Goal: Transaction & Acquisition: Obtain resource

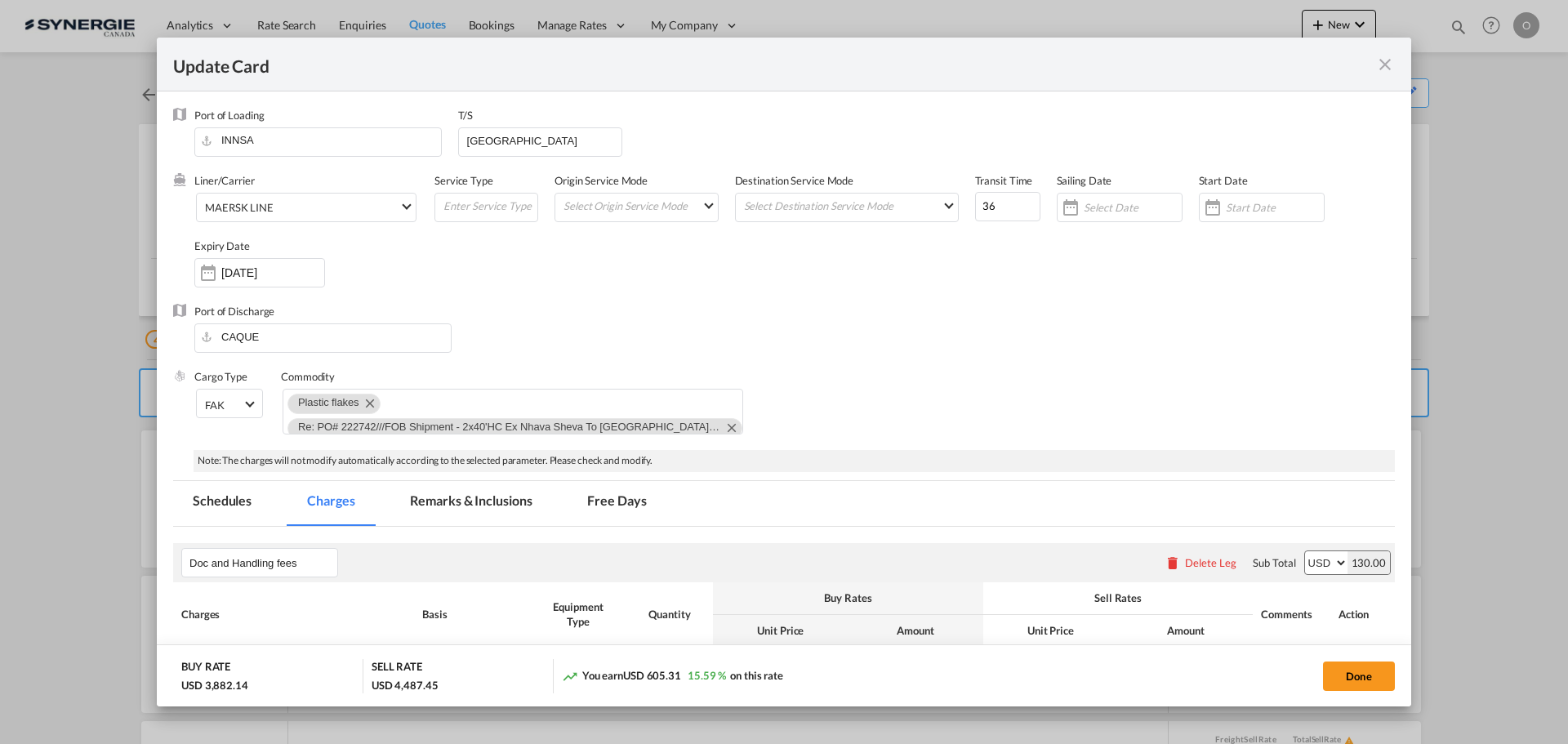
scroll to position [735, 0]
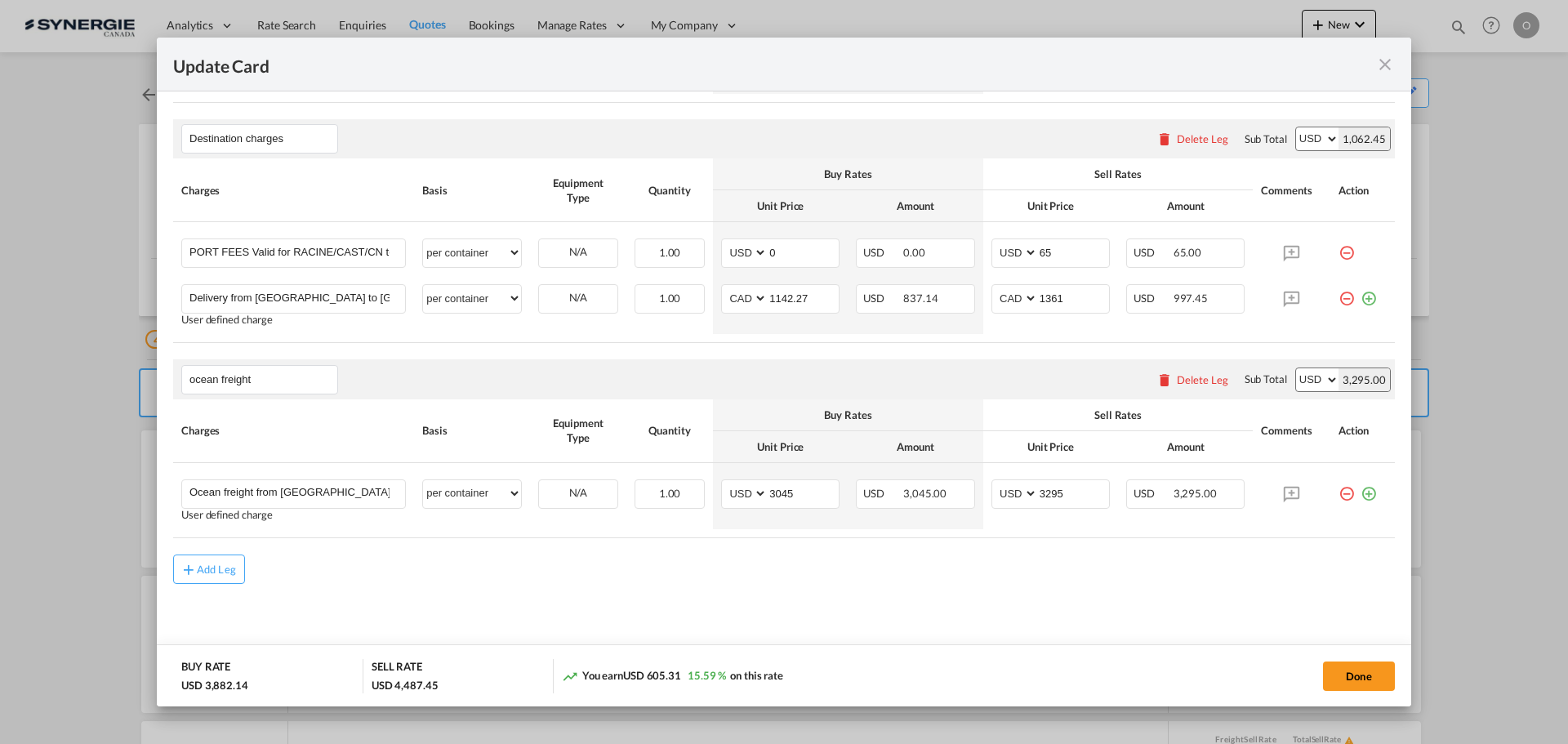
click at [1385, 65] on md-icon "icon-close fg-AAA8AD m-0 pointer" at bounding box center [1385, 65] width 20 height 20
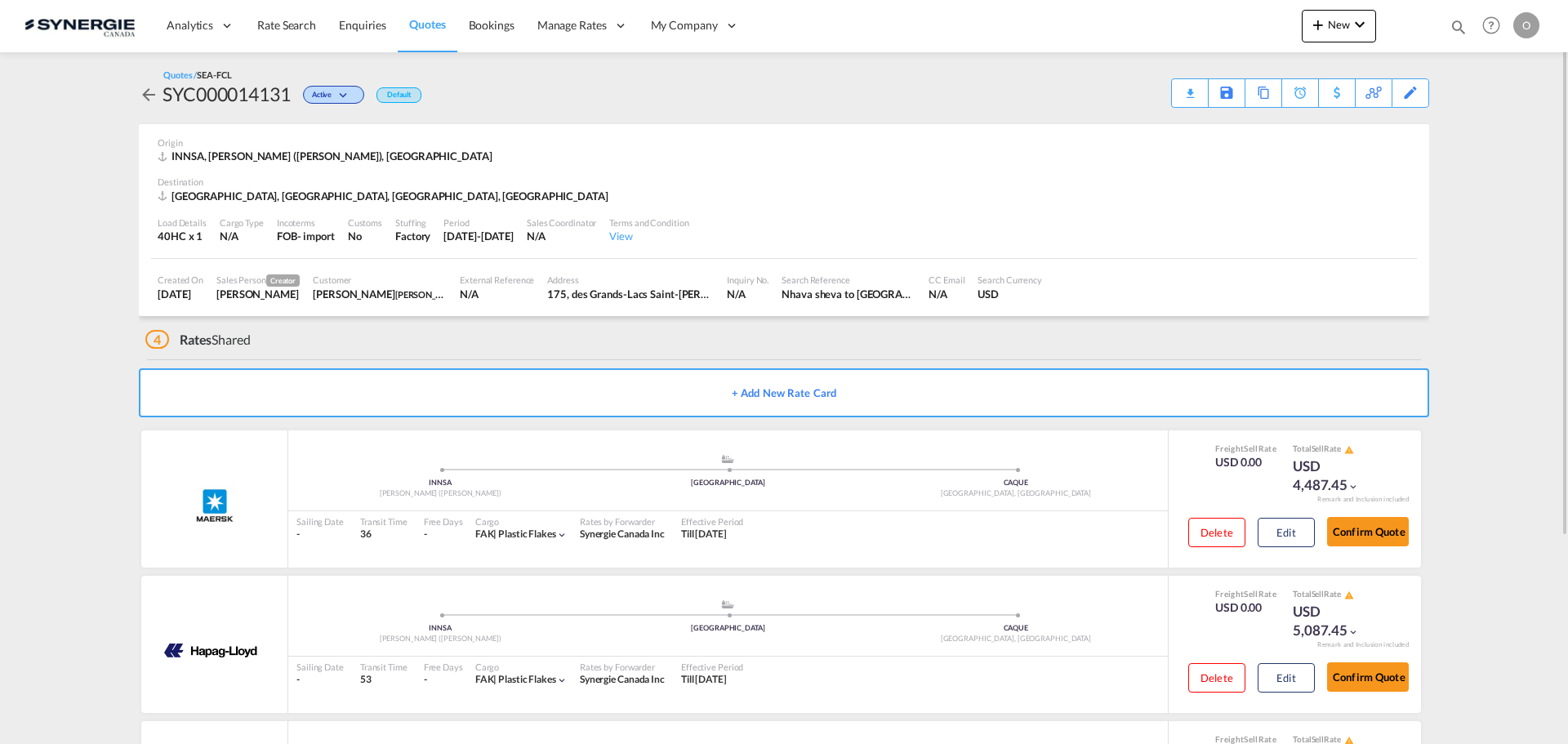
click at [1455, 24] on md-icon "icon-magnify" at bounding box center [1458, 26] width 18 height 18
click at [1197, 31] on select "Bookings Quotes Enquiries" at bounding box center [1198, 26] width 77 height 29
select select "Quotes"
click at [1159, 12] on select "Bookings Quotes Enquiries" at bounding box center [1198, 26] width 77 height 29
click at [1298, 24] on input at bounding box center [1335, 25] width 203 height 28
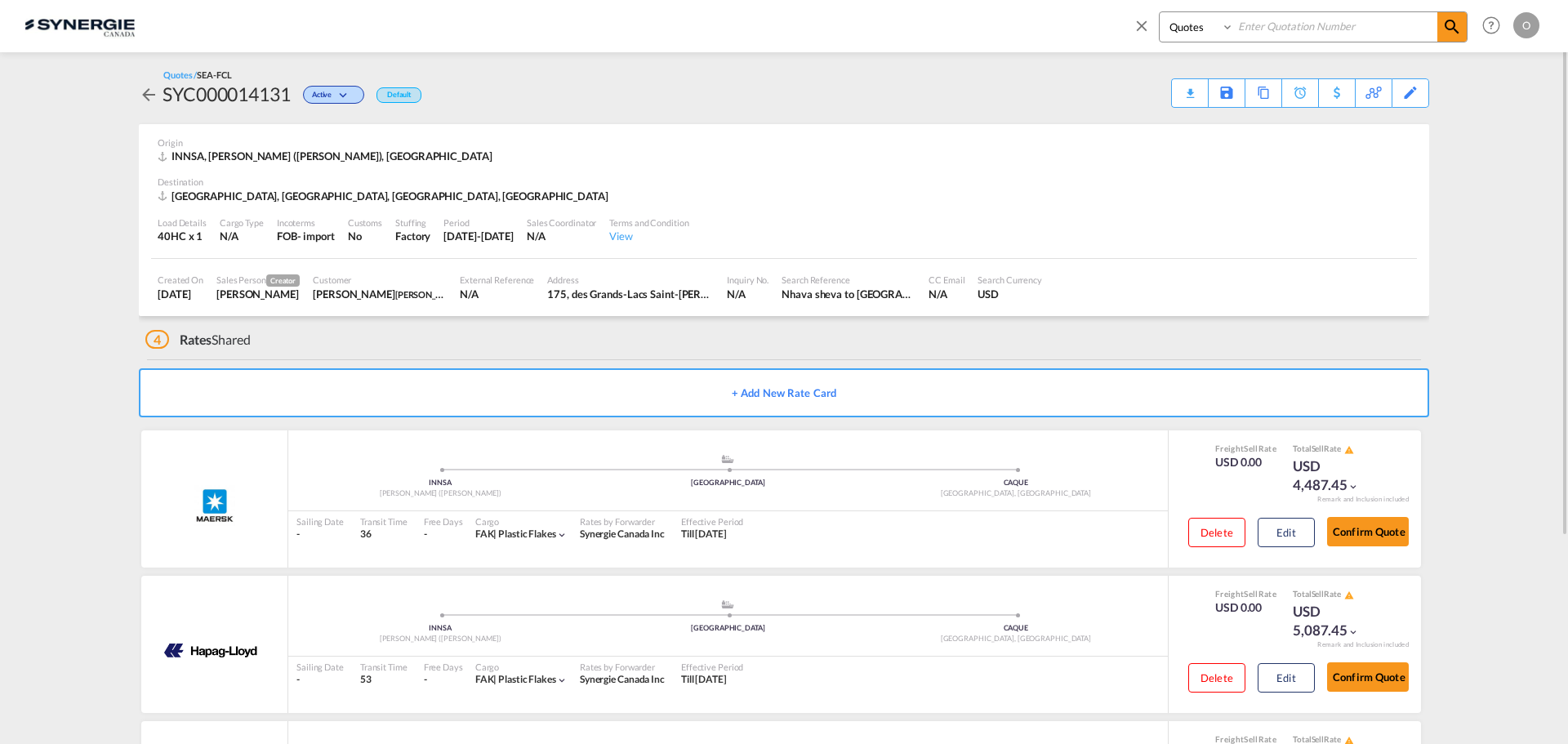
paste input "SYC000013760"
type input "SYC000013760"
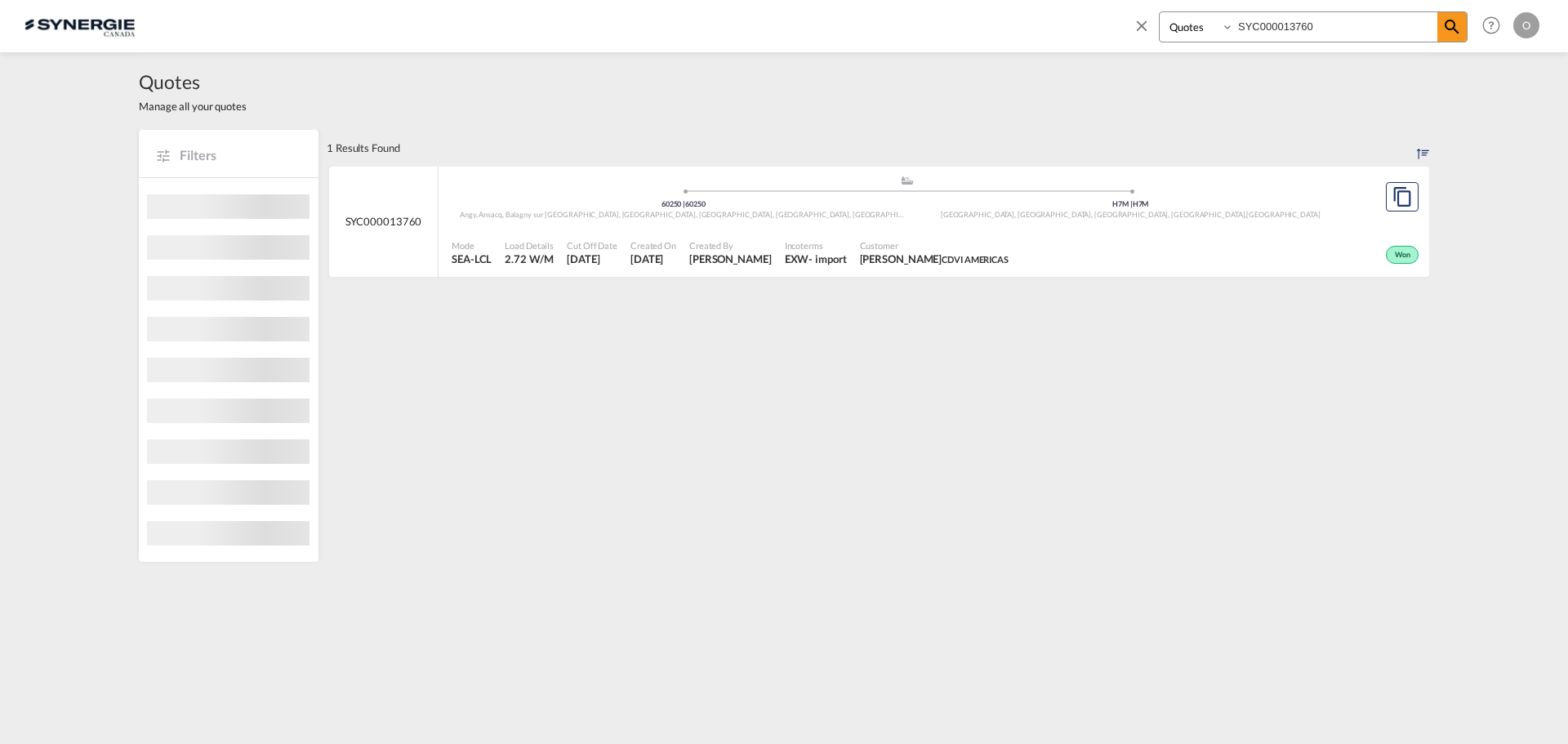
click at [882, 262] on span "[PERSON_NAME] CDVI AMERICAS" at bounding box center [934, 259] width 149 height 15
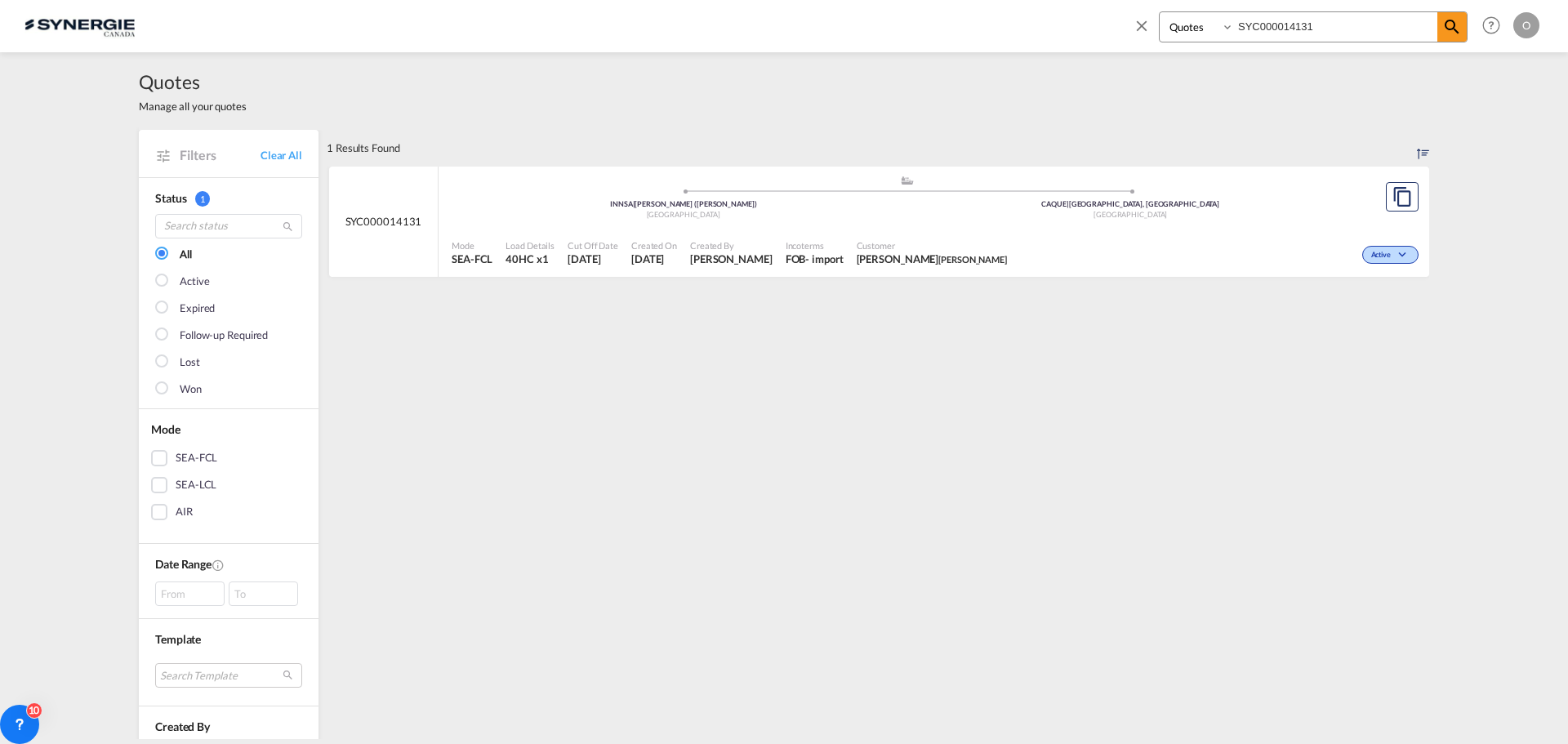
select select "Quotes"
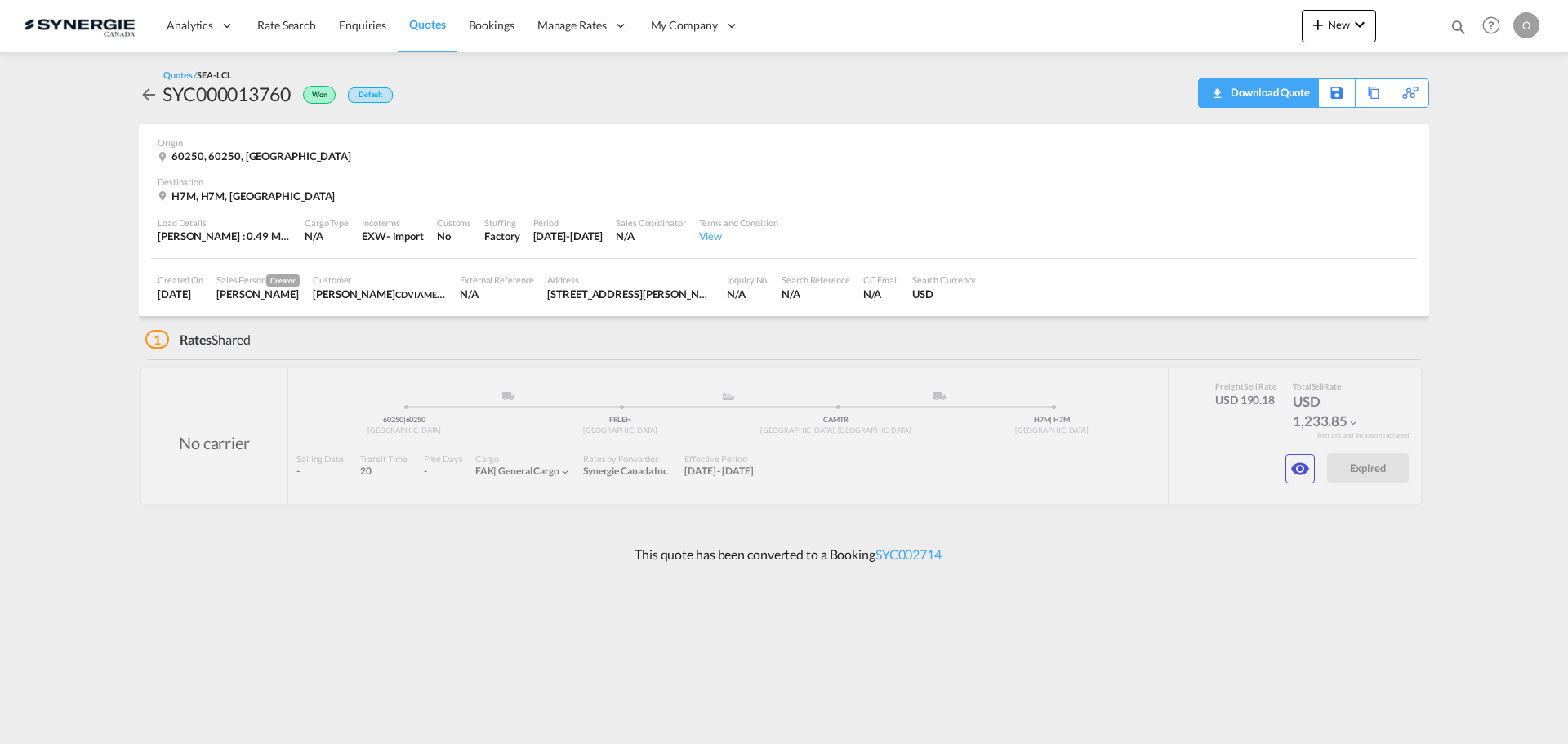
click at [1288, 94] on div "Download Quote" at bounding box center [1267, 92] width 83 height 26
click at [1298, 473] on md-icon "icon-eye" at bounding box center [1299, 469] width 20 height 20
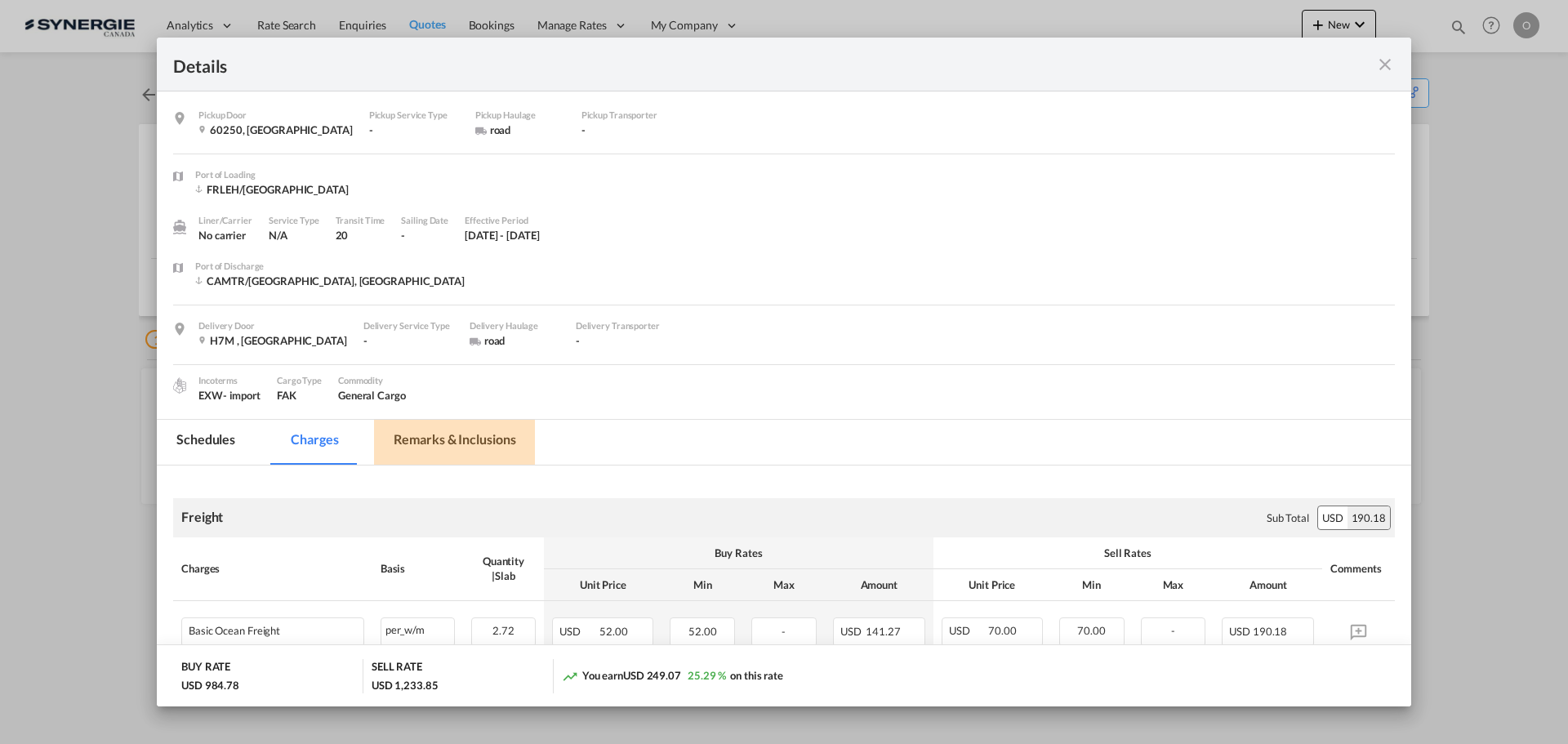
click at [441, 428] on md-tab-item "Remarks & Inclusions" at bounding box center [455, 442] width 161 height 45
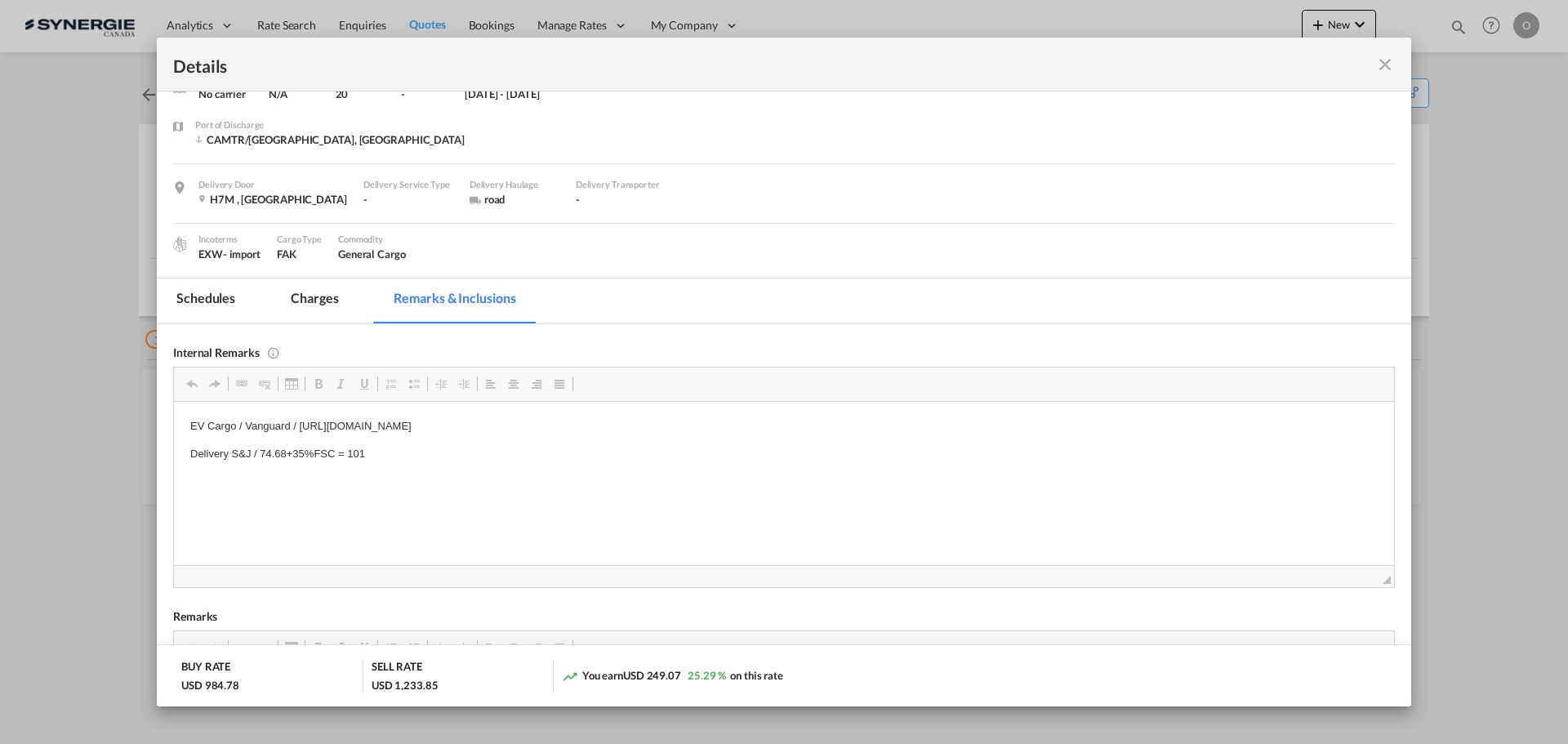
scroll to position [164, 0]
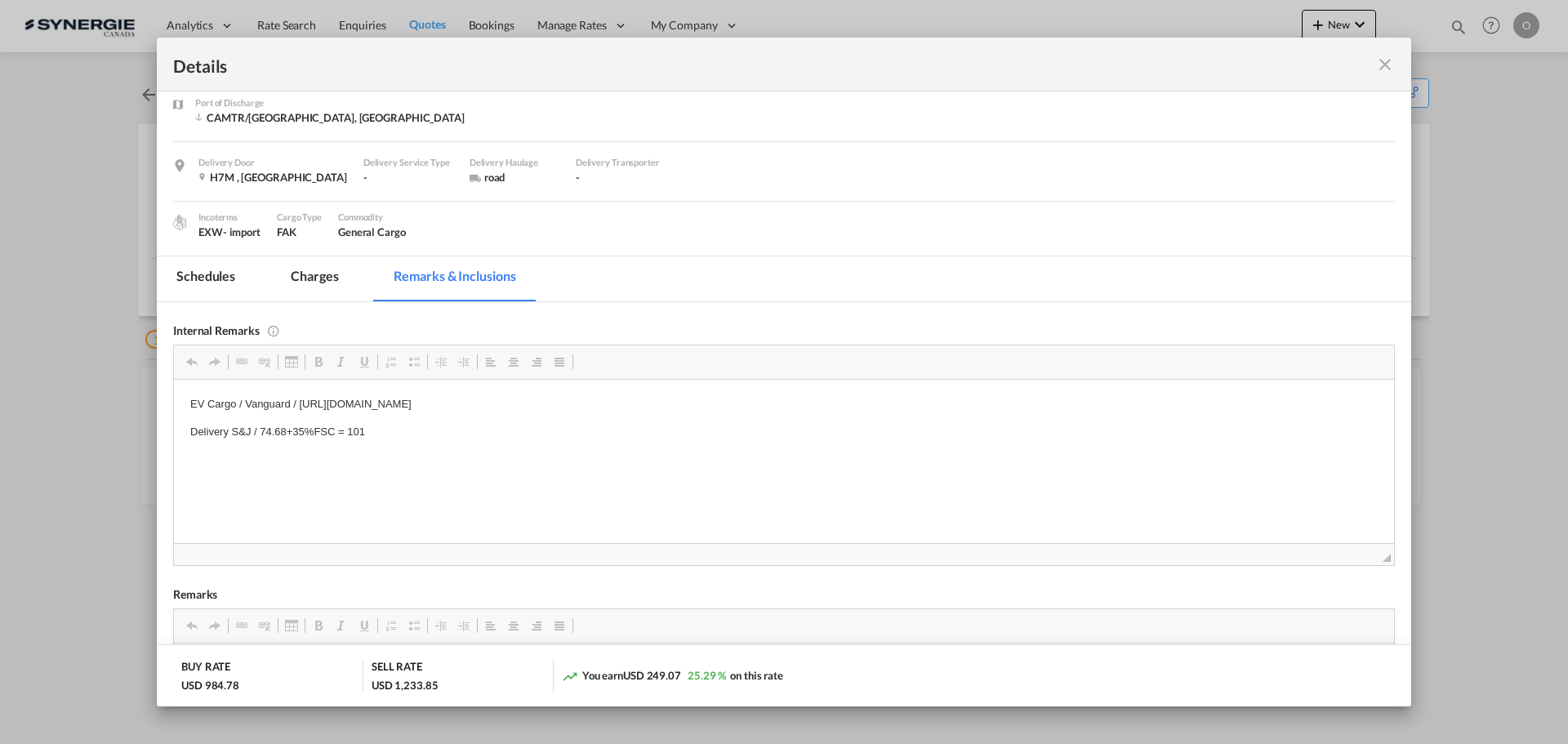
click at [311, 282] on md-tab-item "Charges" at bounding box center [315, 279] width 86 height 45
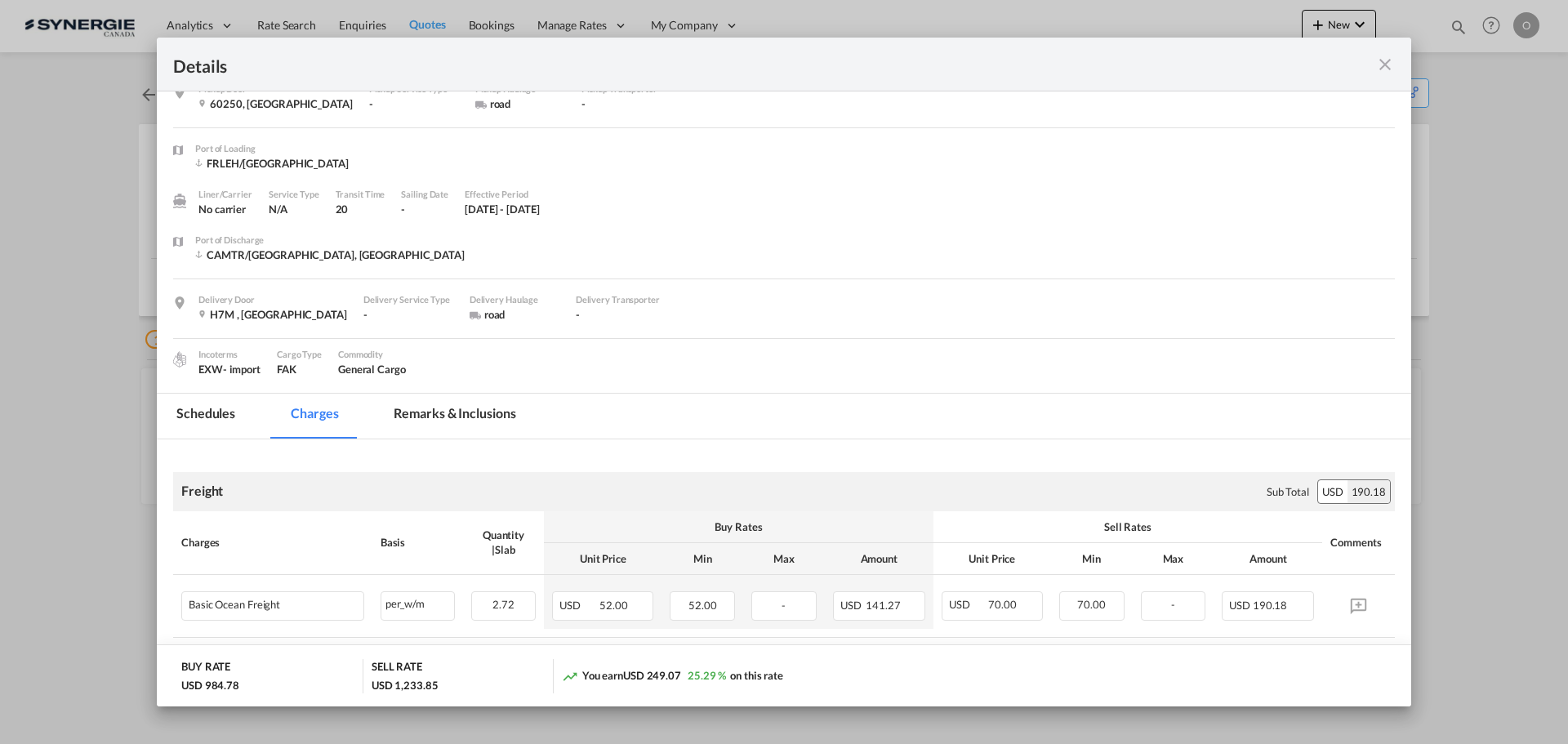
scroll to position [0, 0]
